Goal: Task Accomplishment & Management: Complete application form

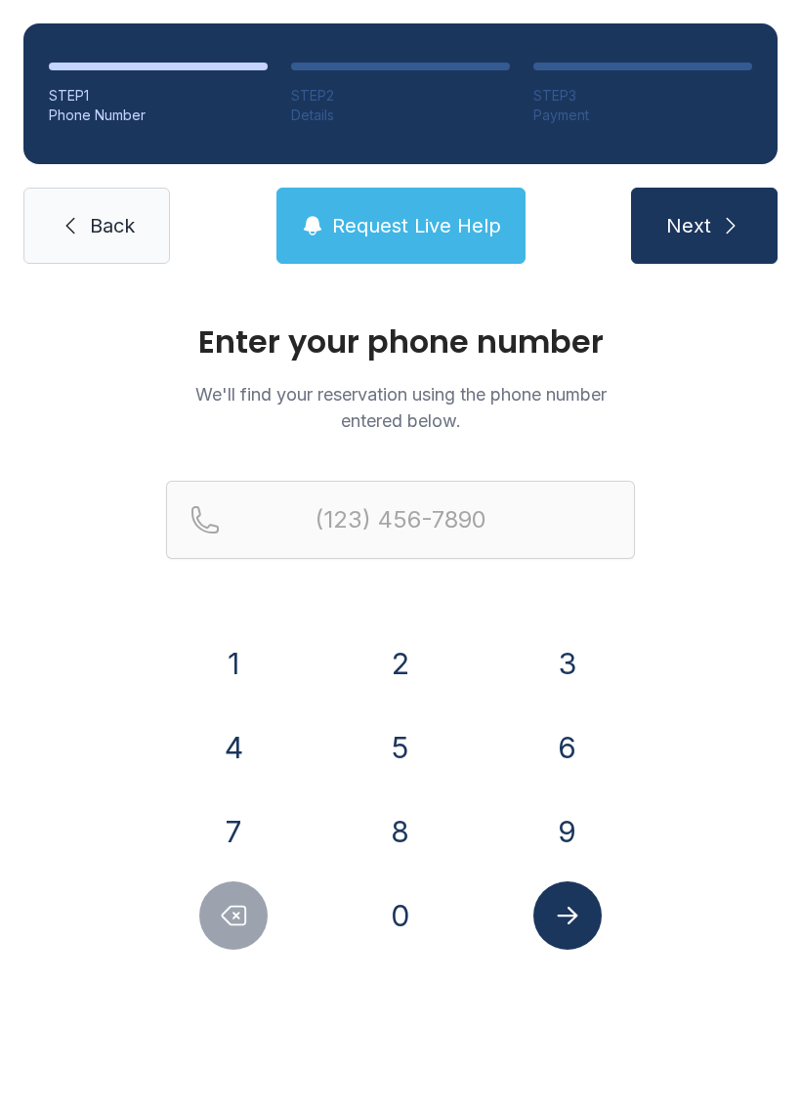
click at [381, 834] on button "8" at bounding box center [400, 831] width 68 height 68
click at [243, 670] on button "1" at bounding box center [233, 663] width 68 height 68
click at [578, 689] on button "3" at bounding box center [568, 663] width 68 height 68
click at [577, 689] on button "3" at bounding box center [568, 663] width 68 height 68
click at [235, 659] on button "1" at bounding box center [233, 663] width 68 height 68
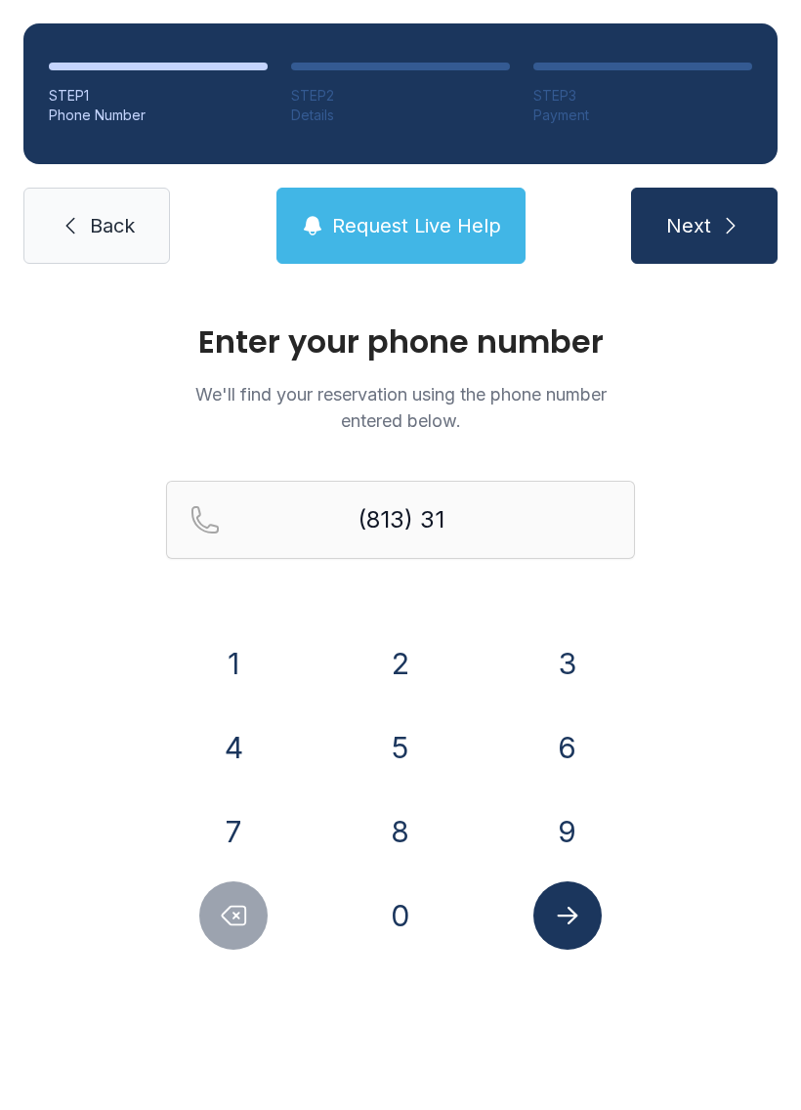
click at [393, 947] on button "0" at bounding box center [400, 915] width 68 height 68
click at [402, 912] on button "0" at bounding box center [400, 915] width 68 height 68
click at [409, 734] on button "5" at bounding box center [400, 747] width 68 height 68
click at [399, 644] on button "2" at bounding box center [400, 663] width 68 height 68
click at [210, 642] on button "1" at bounding box center [233, 663] width 68 height 68
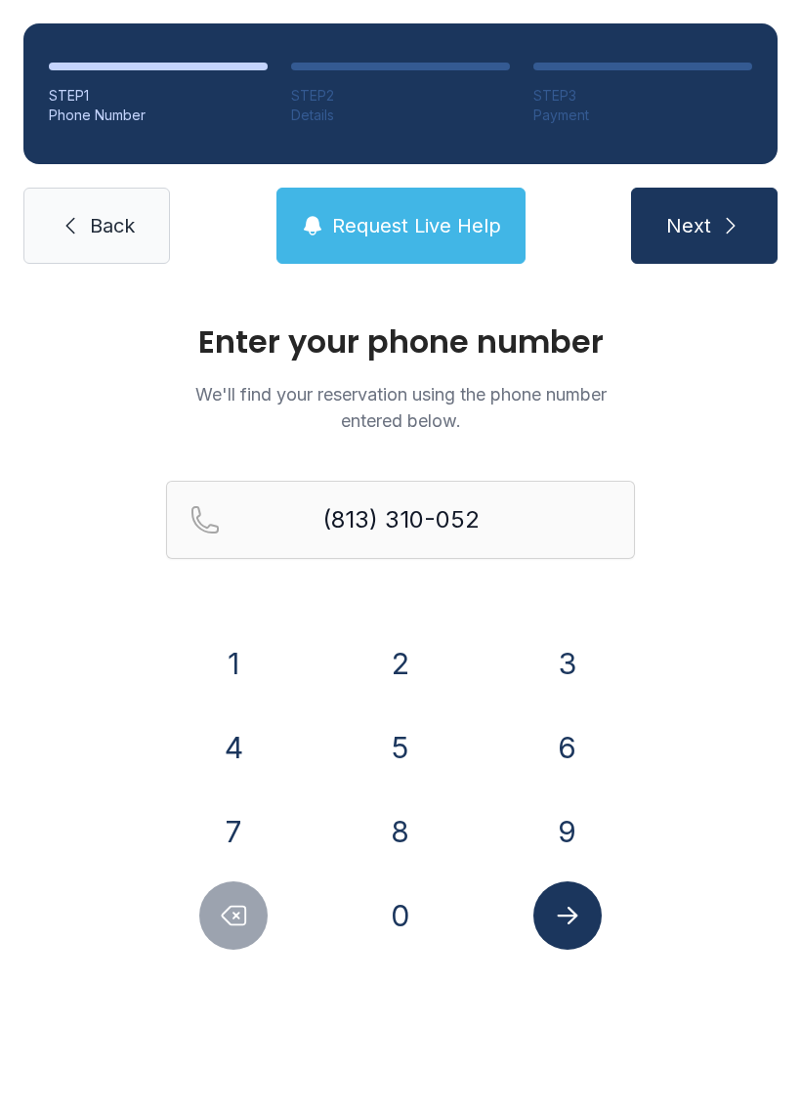
type input "[PHONE_NUMBER]"
click at [567, 928] on icon "Submit lookup form" at bounding box center [567, 915] width 29 height 29
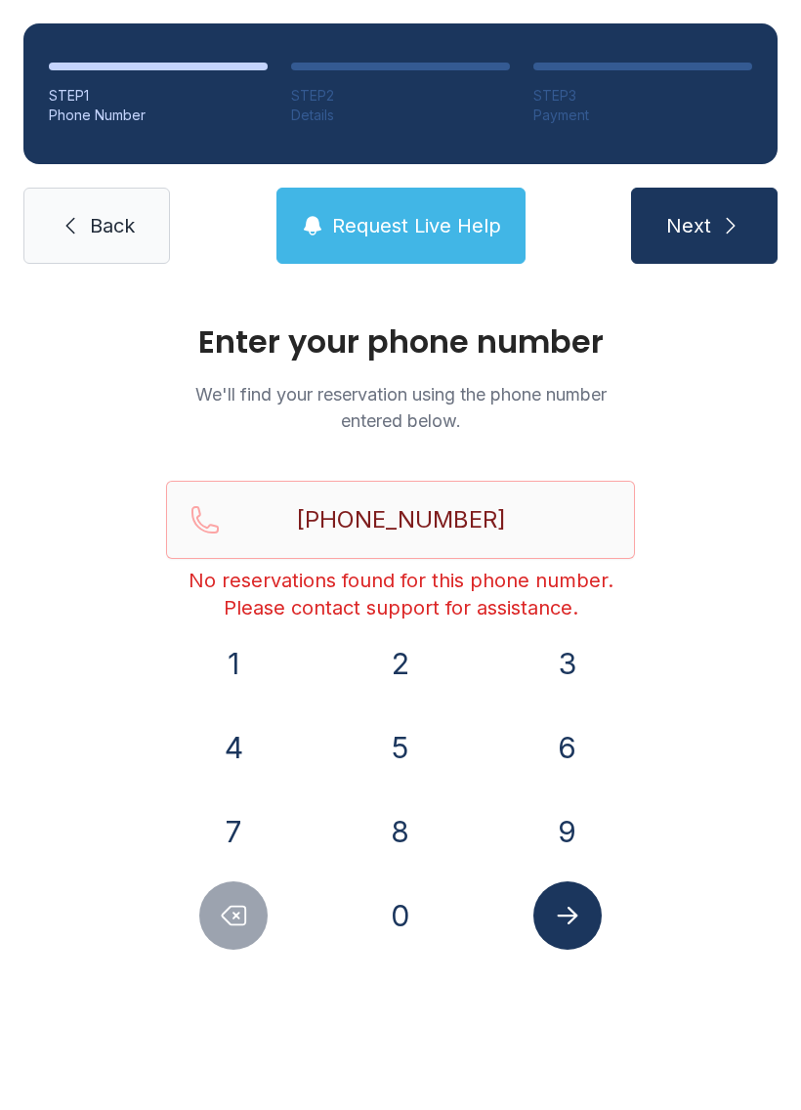
click at [152, 236] on link "Back" at bounding box center [96, 226] width 147 height 76
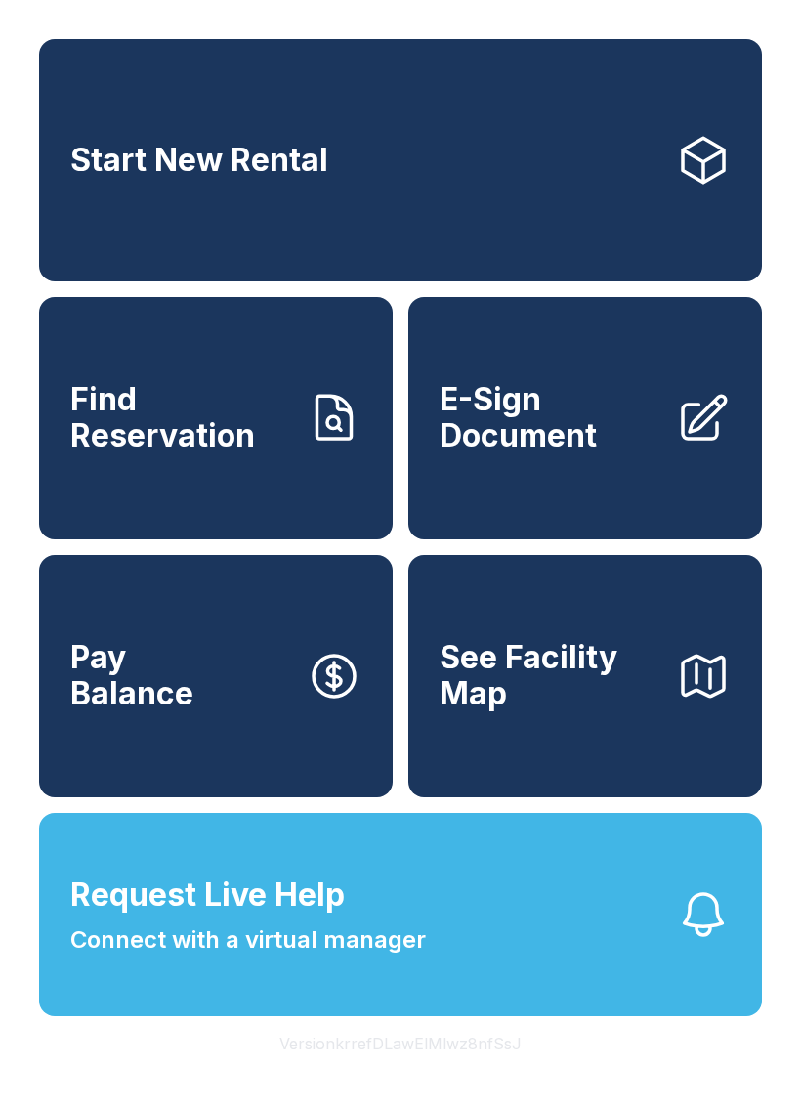
click at [606, 409] on span "E-Sign Document" at bounding box center [550, 417] width 221 height 71
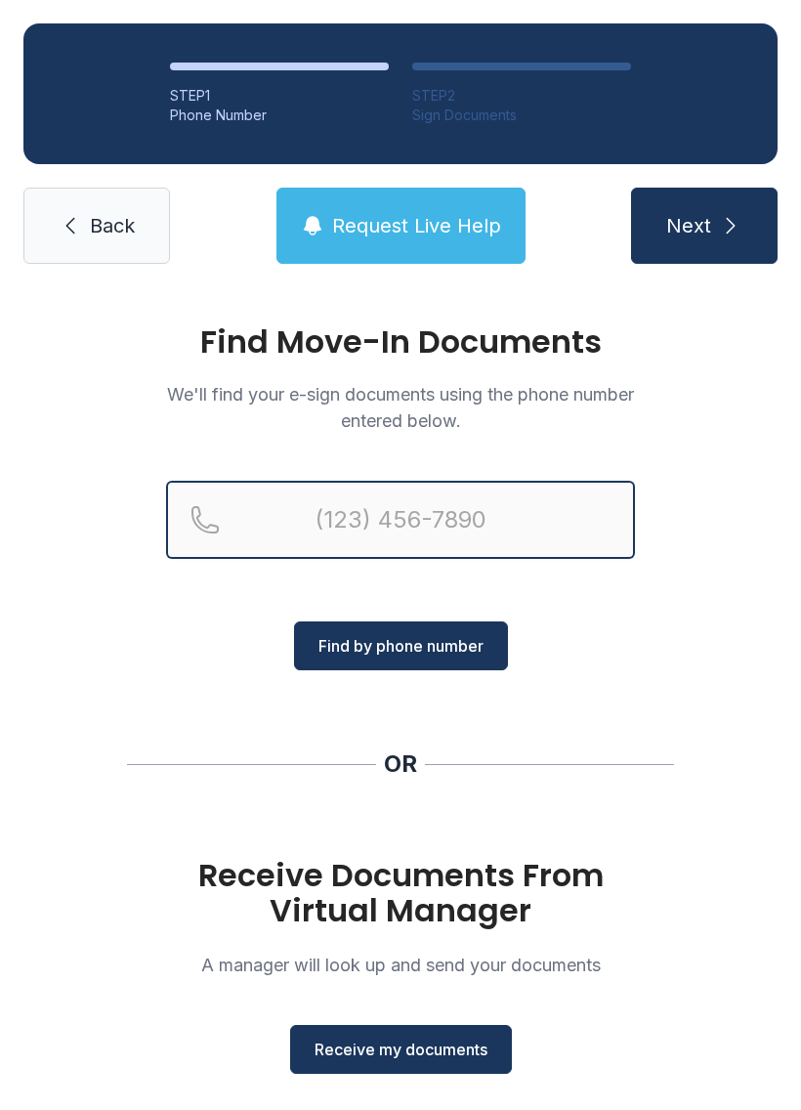
click at [428, 493] on input "Reservation phone number" at bounding box center [400, 520] width 469 height 78
type input "[PHONE_NUMBER]"
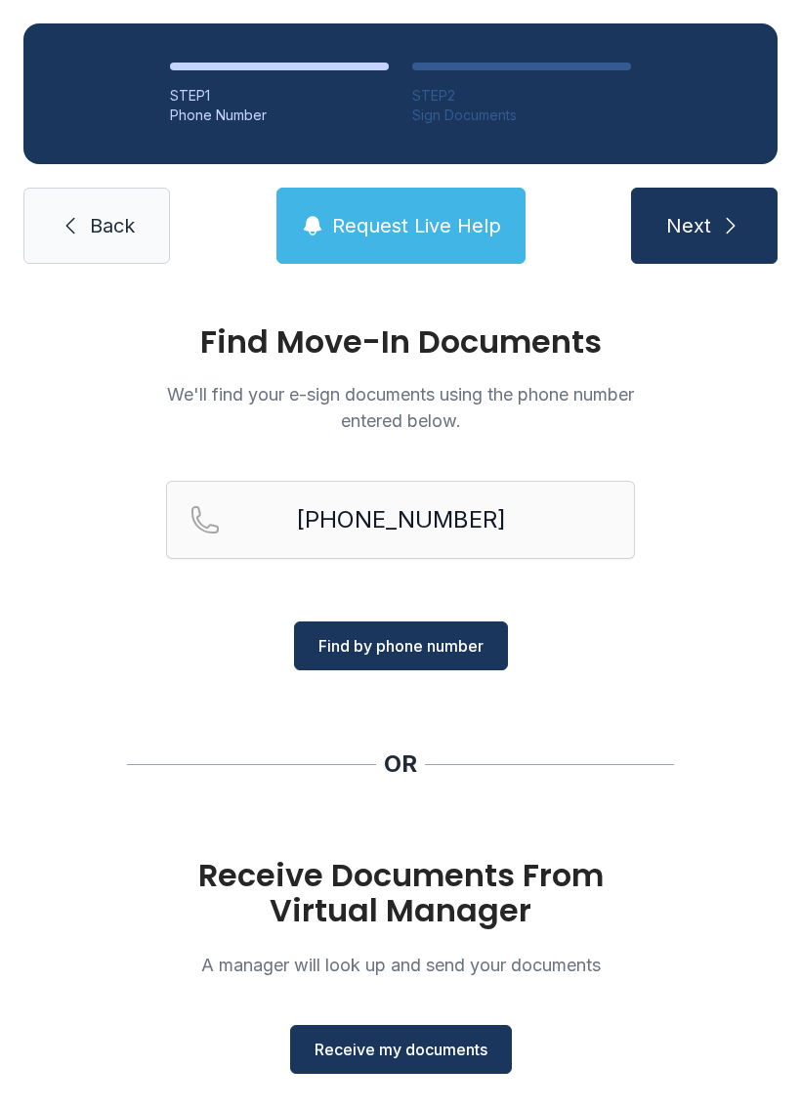
click at [458, 640] on span "Find by phone number" at bounding box center [401, 645] width 165 height 23
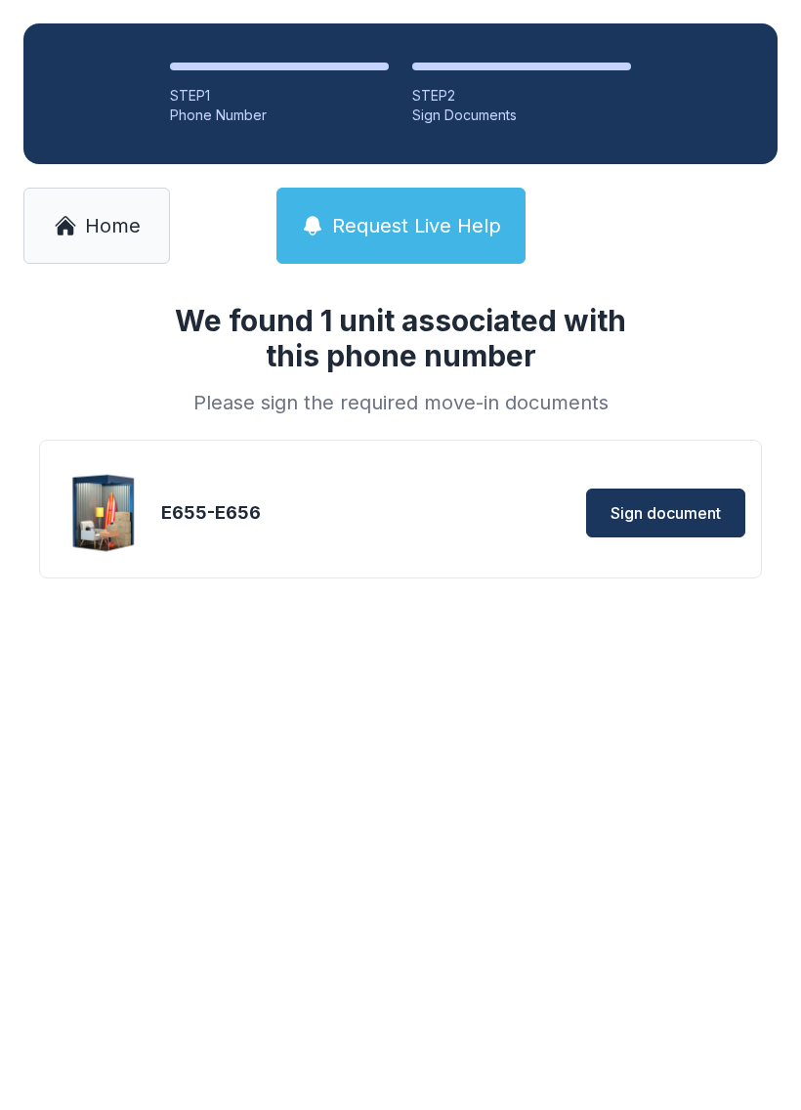
click at [697, 518] on span "Sign document" at bounding box center [666, 512] width 110 height 23
click at [359, 208] on button "Request Live Help" at bounding box center [401, 226] width 249 height 76
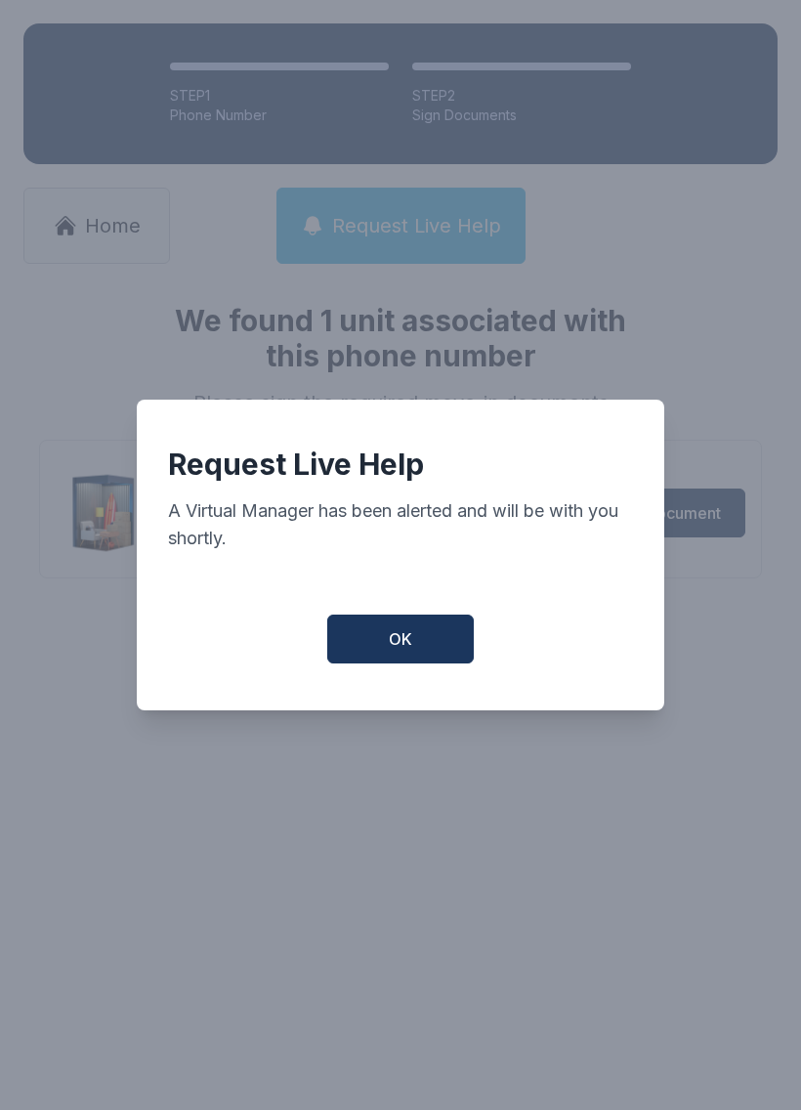
click at [438, 649] on button "OK" at bounding box center [400, 639] width 147 height 49
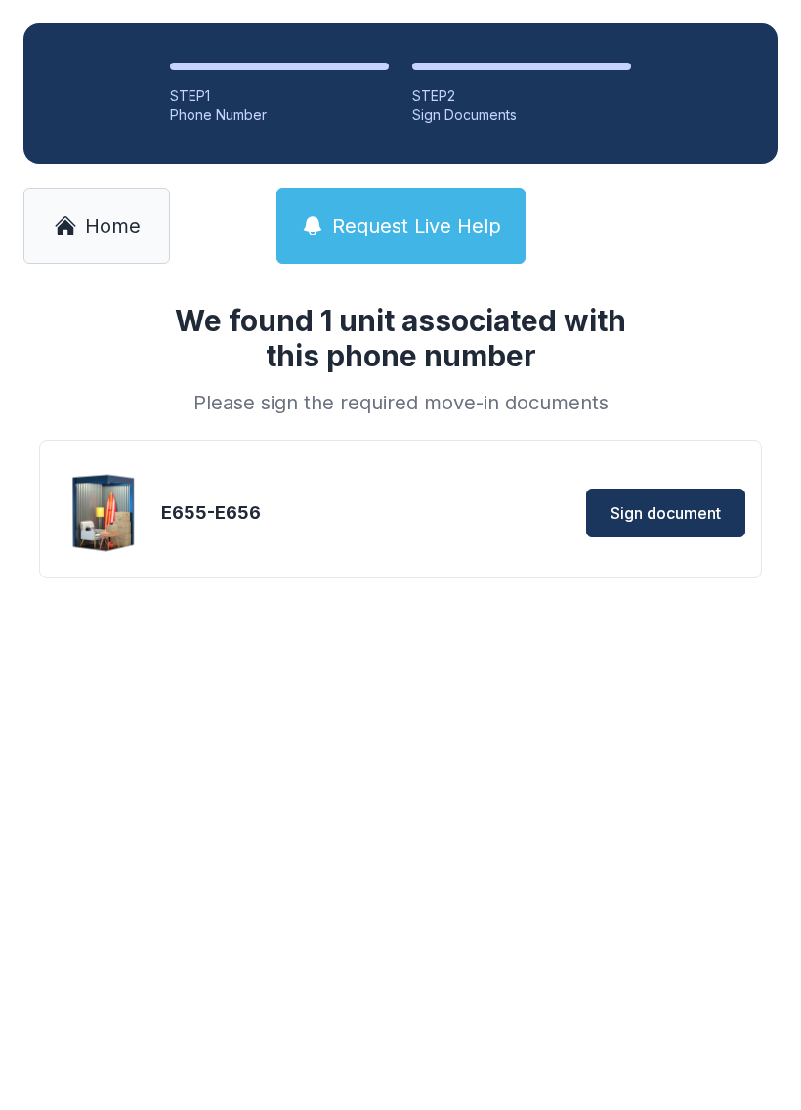
click at [91, 228] on span "Home" at bounding box center [113, 225] width 56 height 27
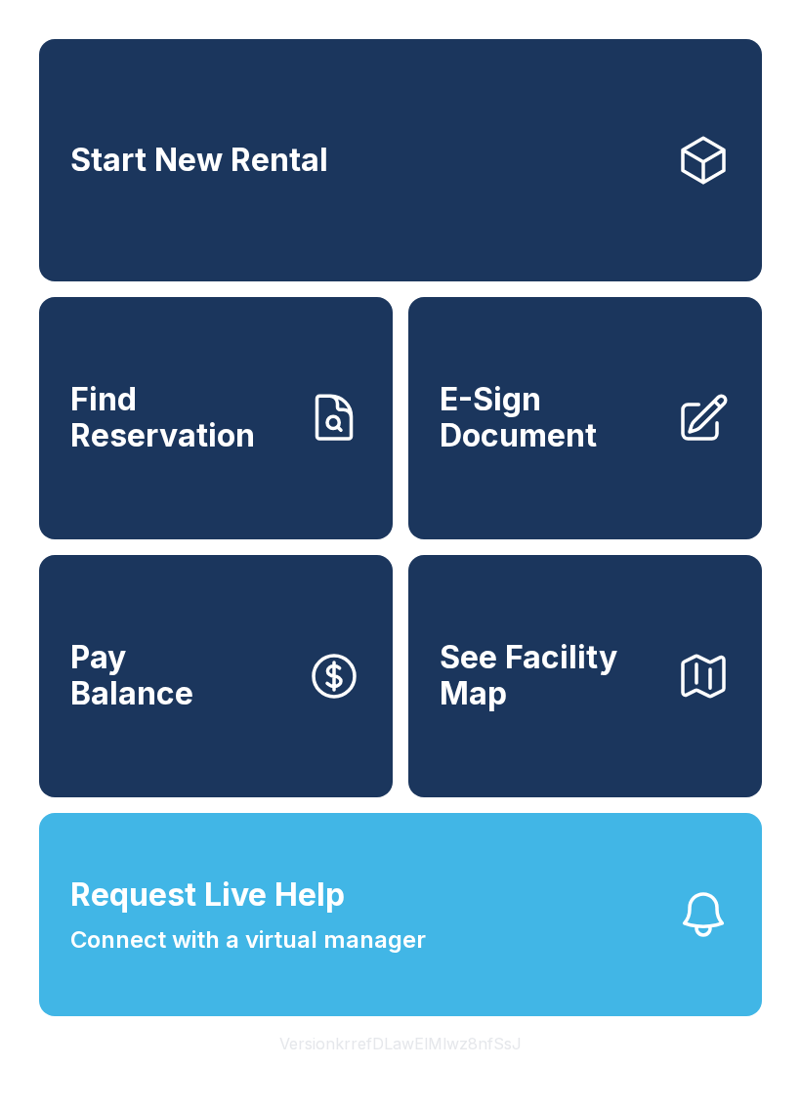
click at [482, 991] on button "Request Live Help Connect with a virtual manager" at bounding box center [400, 914] width 723 height 203
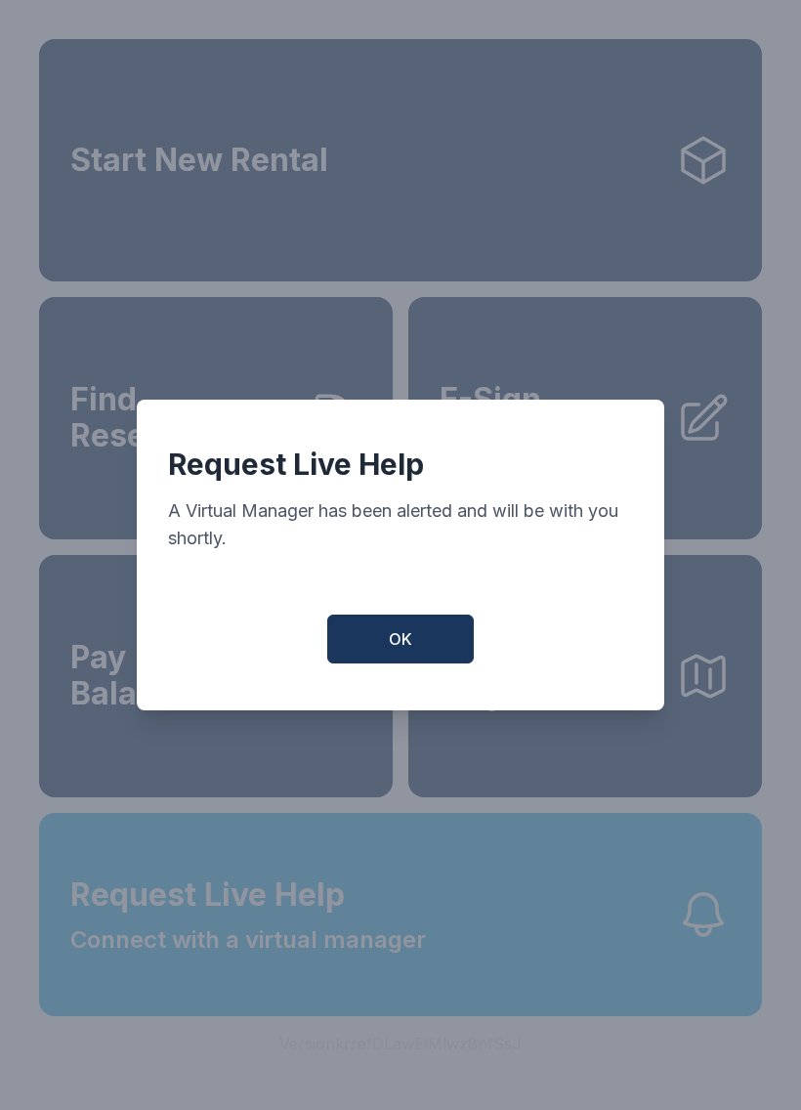
click at [372, 617] on div "Request Live Help A Virtual Manager has been alerted and will be with you short…" at bounding box center [401, 555] width 528 height 311
click at [390, 663] on button "OK" at bounding box center [400, 639] width 147 height 49
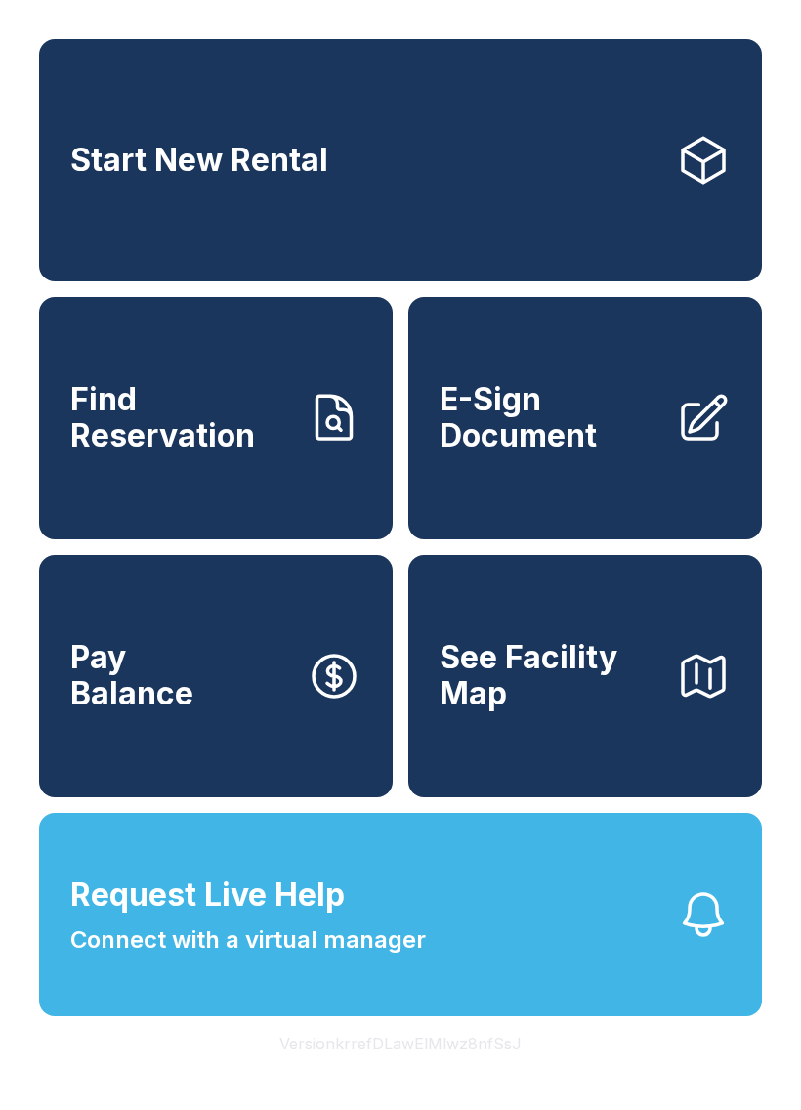
click at [97, 958] on span "Connect with a virtual manager" at bounding box center [248, 939] width 356 height 35
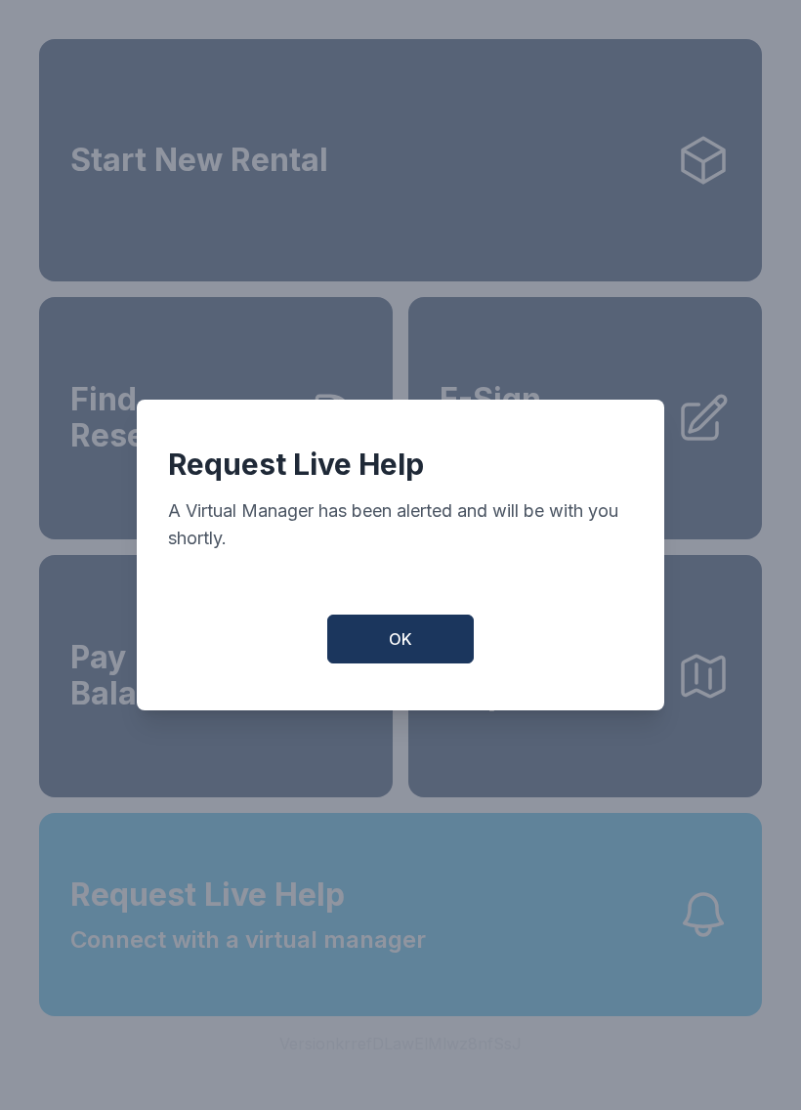
click at [375, 651] on button "OK" at bounding box center [400, 639] width 147 height 49
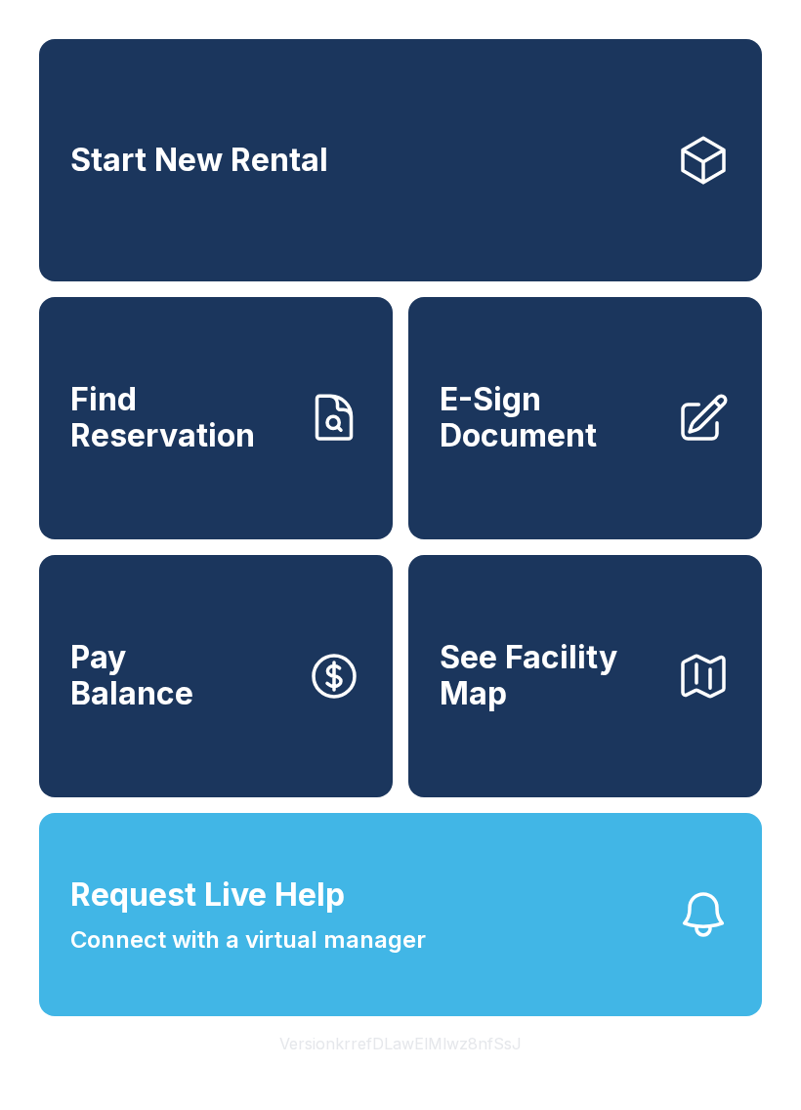
click at [167, 453] on span "Find Reservation" at bounding box center [180, 417] width 221 height 71
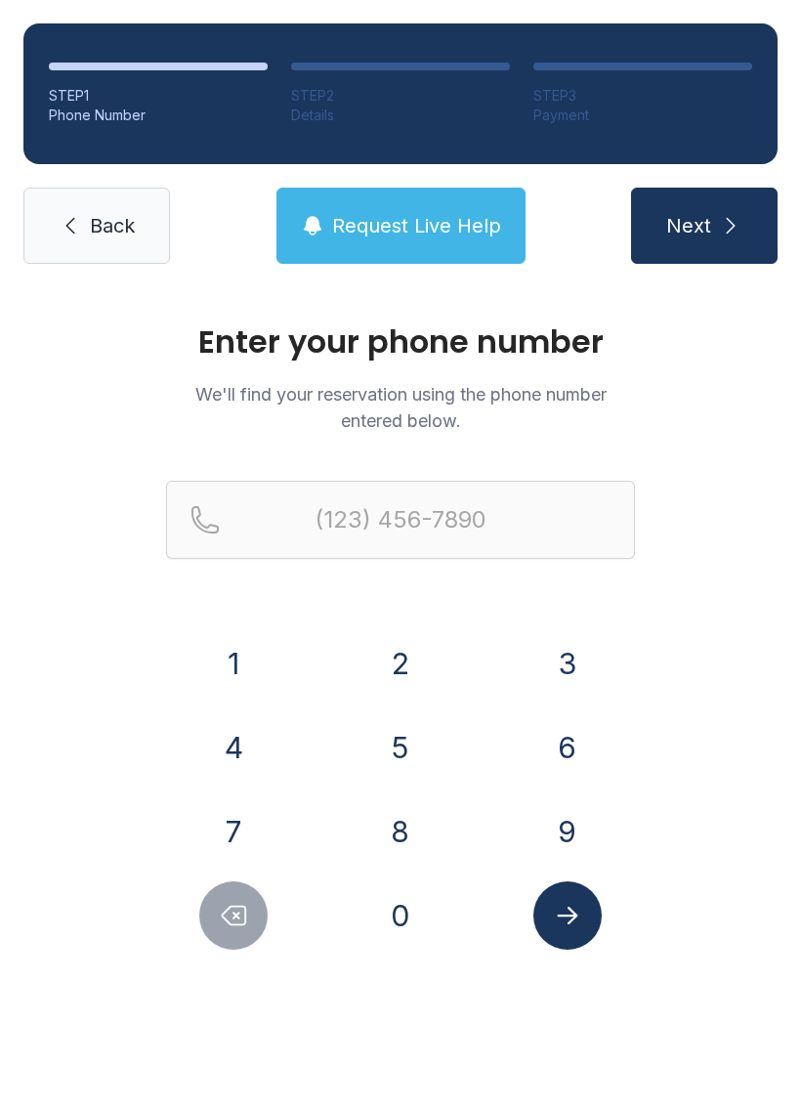
click at [408, 847] on button "8" at bounding box center [400, 831] width 68 height 68
click at [253, 662] on button "1" at bounding box center [233, 663] width 68 height 68
click at [596, 654] on button "3" at bounding box center [568, 663] width 68 height 68
click at [596, 653] on button "3" at bounding box center [568, 663] width 68 height 68
click at [236, 661] on button "1" at bounding box center [233, 663] width 68 height 68
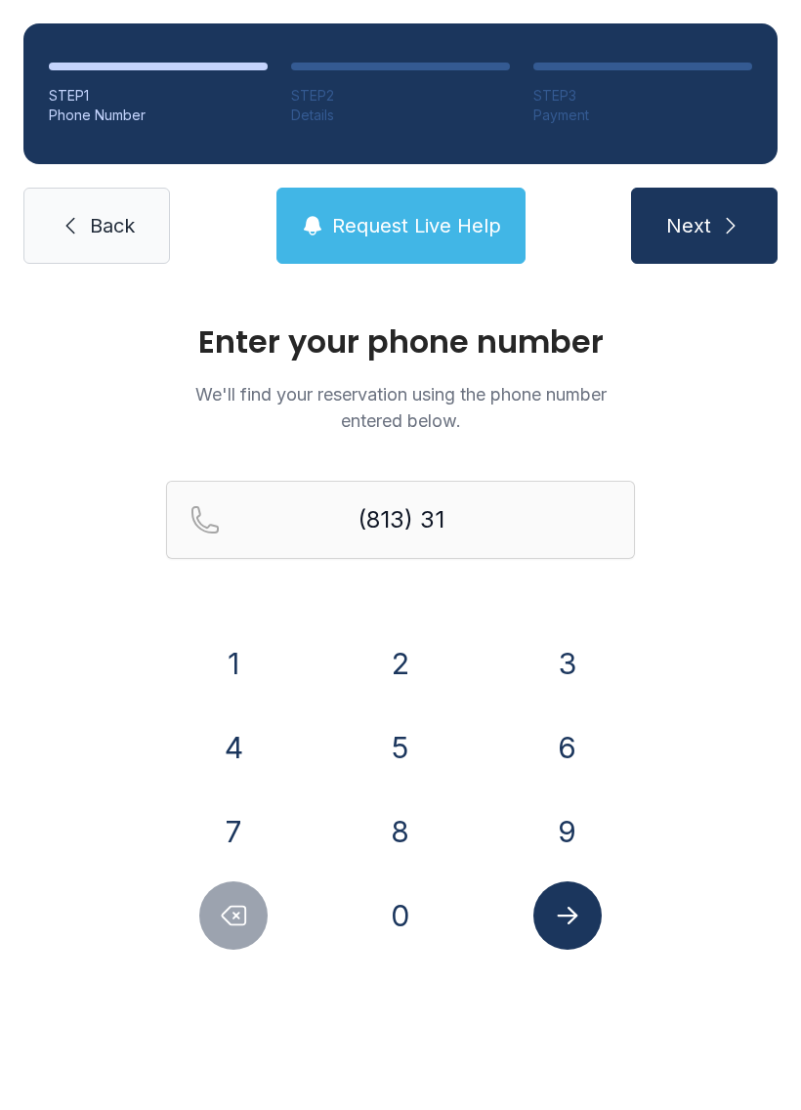
click at [400, 915] on button "0" at bounding box center [400, 915] width 68 height 68
click at [400, 928] on button "0" at bounding box center [400, 915] width 68 height 68
click at [406, 744] on button "5" at bounding box center [400, 747] width 68 height 68
click at [388, 658] on button "2" at bounding box center [400, 663] width 68 height 68
click at [244, 658] on button "1" at bounding box center [233, 663] width 68 height 68
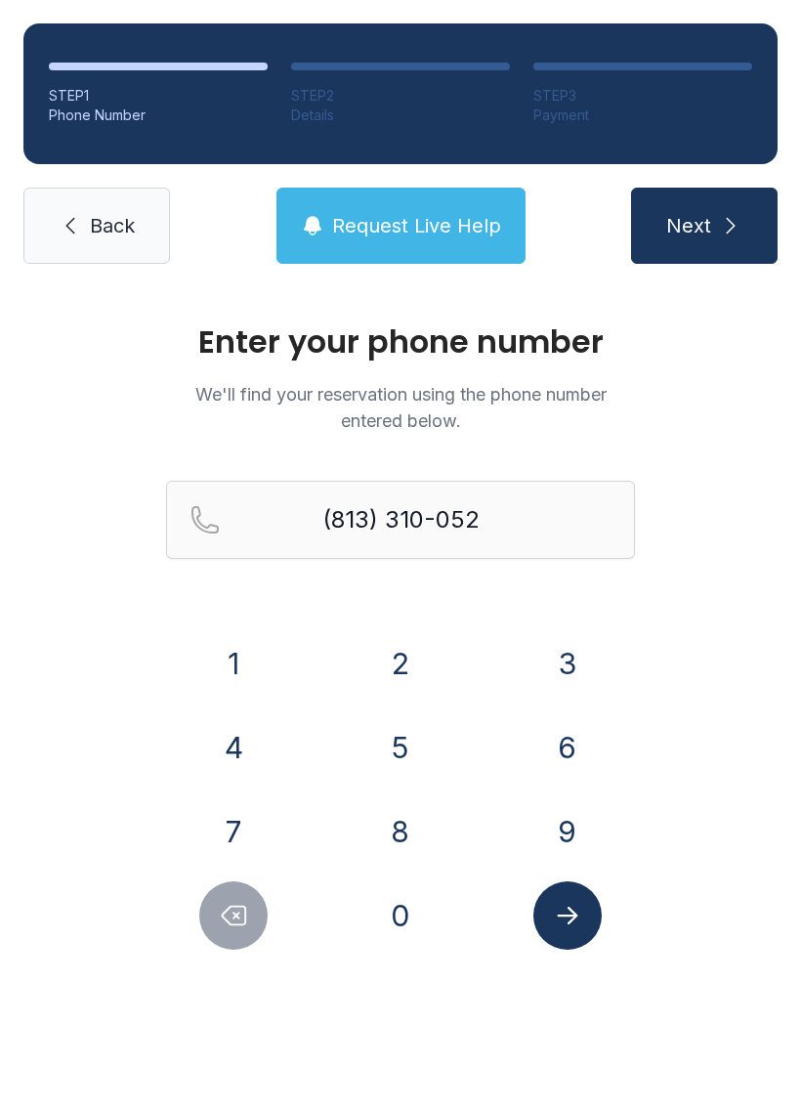
type input "[PHONE_NUMBER]"
click at [596, 928] on button "Submit lookup form" at bounding box center [568, 915] width 68 height 68
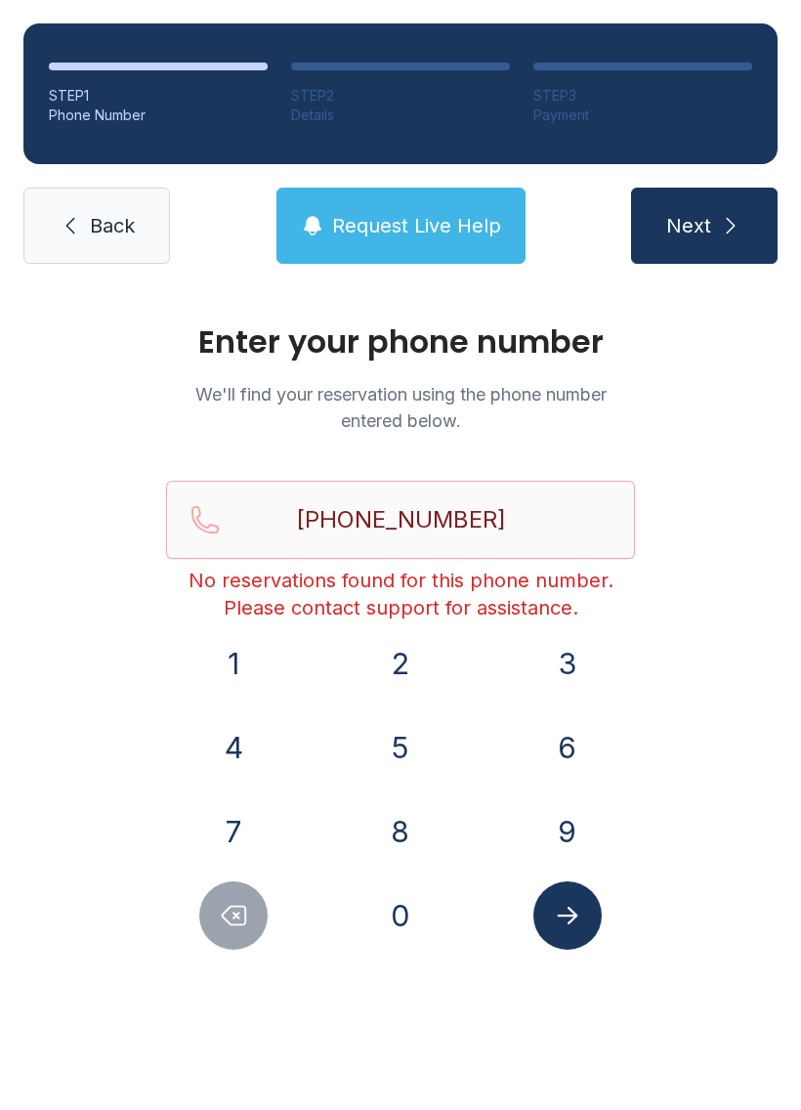
click at [395, 219] on span "Request Live Help" at bounding box center [416, 225] width 169 height 27
